Goal: Task Accomplishment & Management: Use online tool/utility

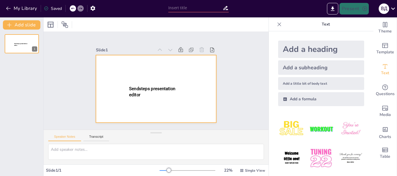
type input "New Sendsteps"
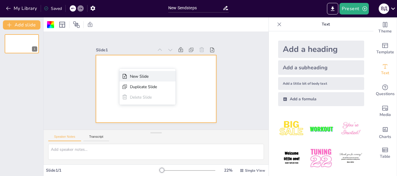
click at [131, 76] on div "New Slide" at bounding box center [143, 77] width 27 height 6
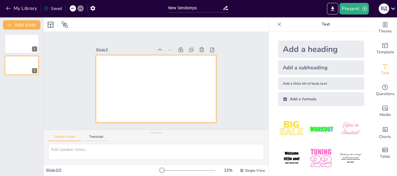
click at [131, 76] on div at bounding box center [156, 89] width 120 height 68
click at [27, 45] on div at bounding box center [21, 44] width 35 height 20
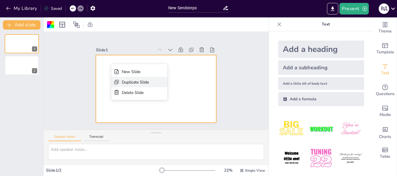
click at [132, 81] on div "Duplicate Slide" at bounding box center [135, 83] width 27 height 6
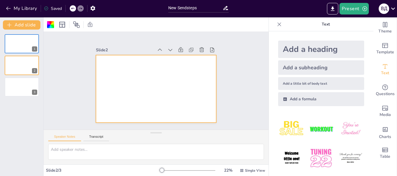
click at [105, 58] on div at bounding box center [156, 89] width 120 height 68
click at [20, 42] on div at bounding box center [21, 44] width 35 height 20
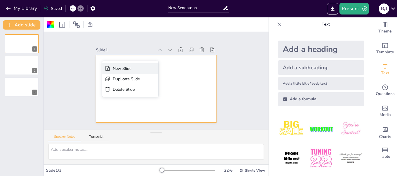
click at [108, 69] on icon at bounding box center [108, 68] width 4 height 5
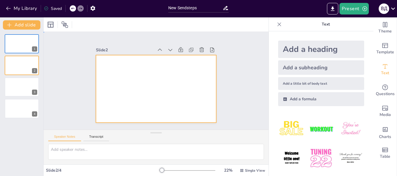
click at [133, 71] on div at bounding box center [156, 89] width 120 height 68
click at [26, 48] on div at bounding box center [21, 44] width 35 height 20
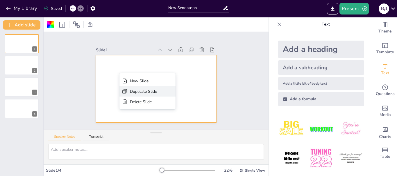
click at [154, 92] on div "Duplicate Slide" at bounding box center [143, 92] width 27 height 6
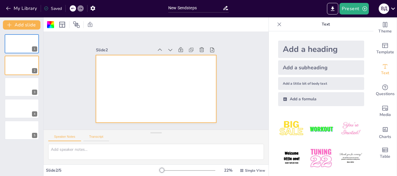
click at [93, 137] on button "Transcript" at bounding box center [96, 138] width 26 height 6
click at [314, 129] on img at bounding box center [321, 129] width 27 height 27
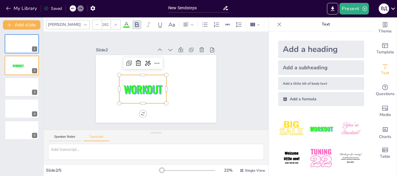
click at [345, 130] on img at bounding box center [350, 129] width 27 height 27
type input "162.7"
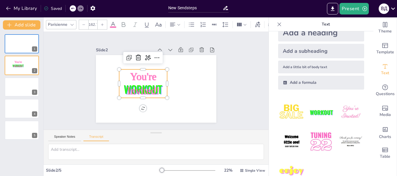
scroll to position [32, 0]
